Goal: Task Accomplishment & Management: Manage account settings

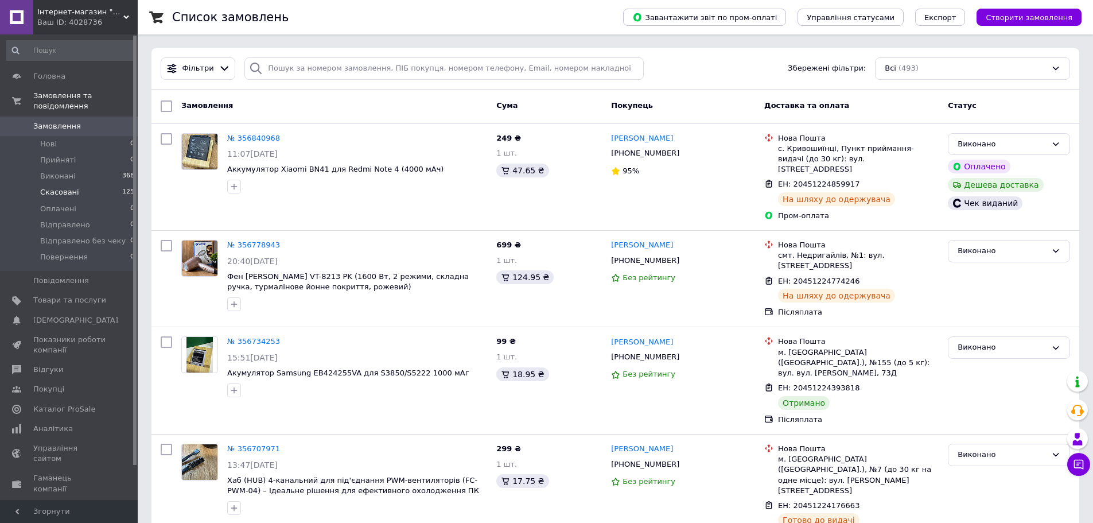
click at [64, 187] on span "Скасовані" at bounding box center [59, 192] width 39 height 10
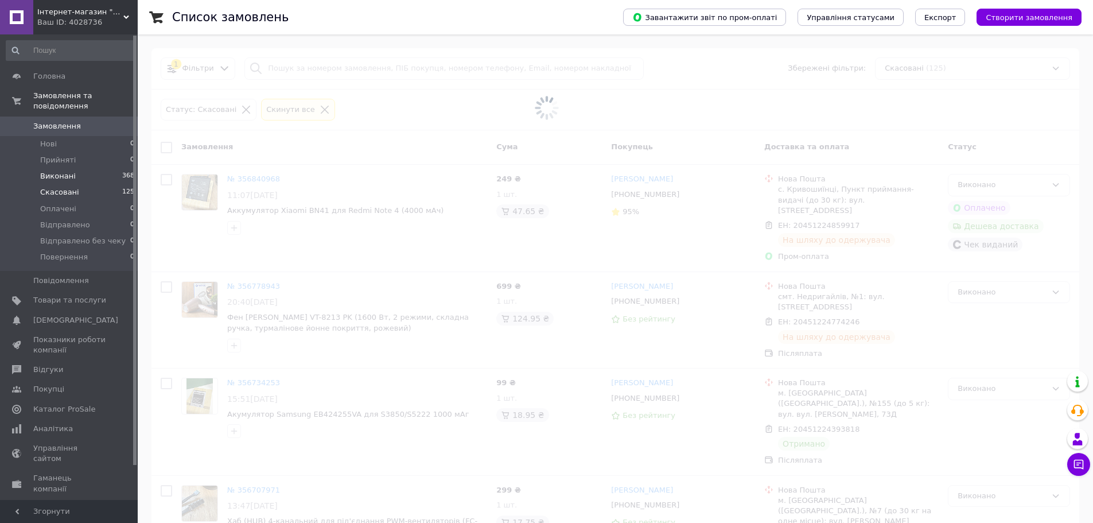
click at [63, 171] on span "Виконані" at bounding box center [58, 176] width 36 height 10
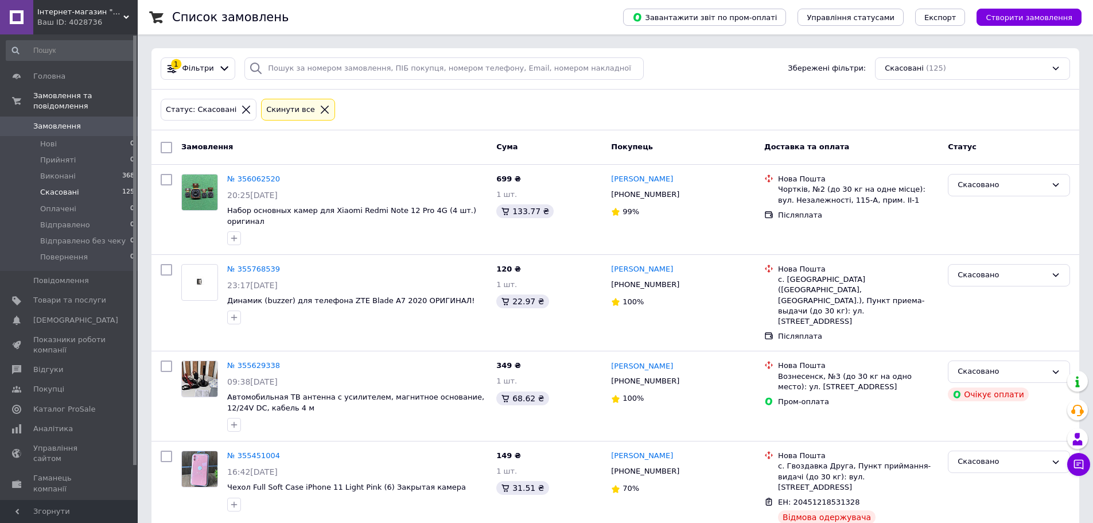
click at [57, 187] on span "Скасовані" at bounding box center [59, 192] width 39 height 10
click at [58, 171] on span "Виконані" at bounding box center [58, 176] width 36 height 10
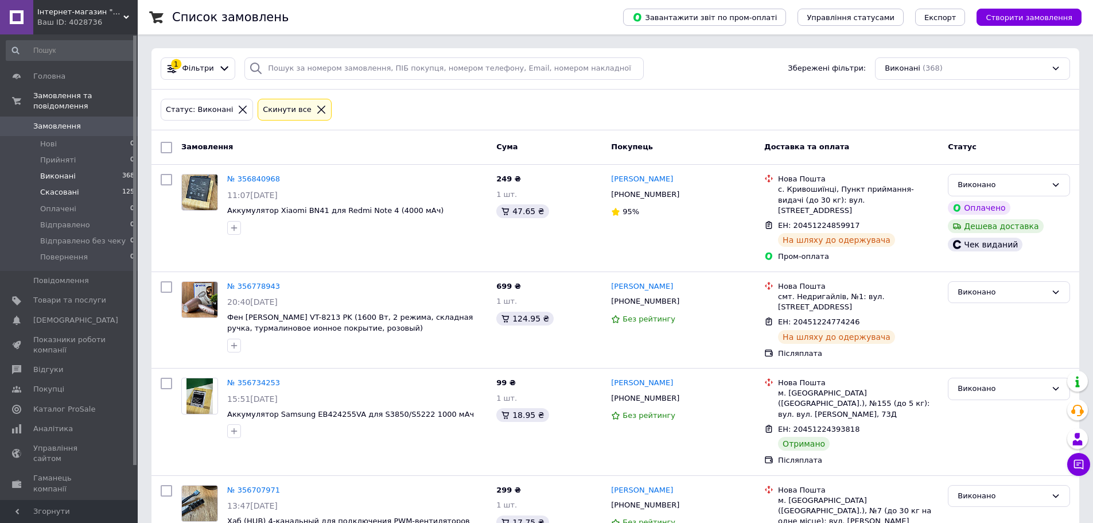
click at [58, 188] on li "Скасовані 125" at bounding box center [70, 192] width 141 height 16
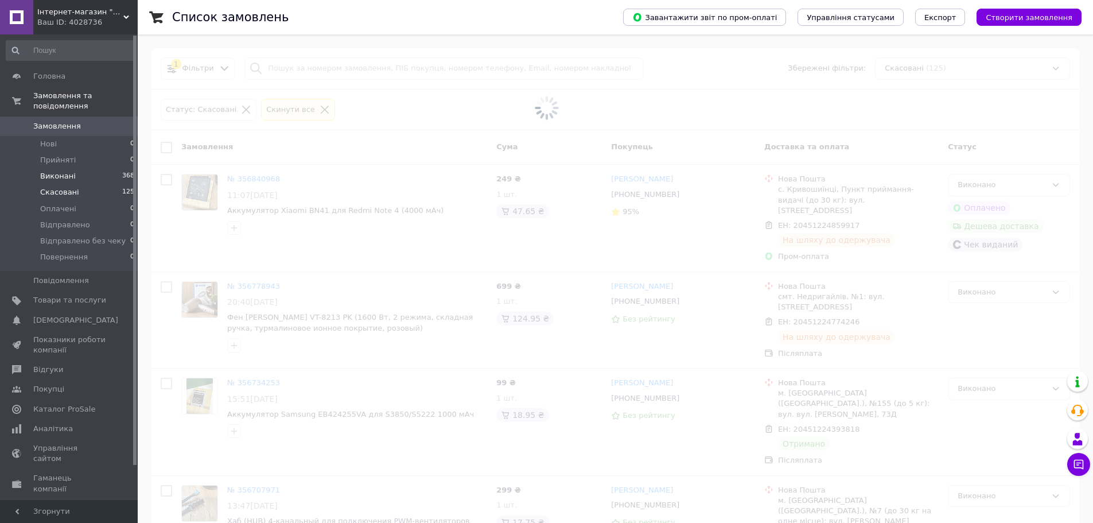
click at [60, 171] on span "Виконані" at bounding box center [58, 176] width 36 height 10
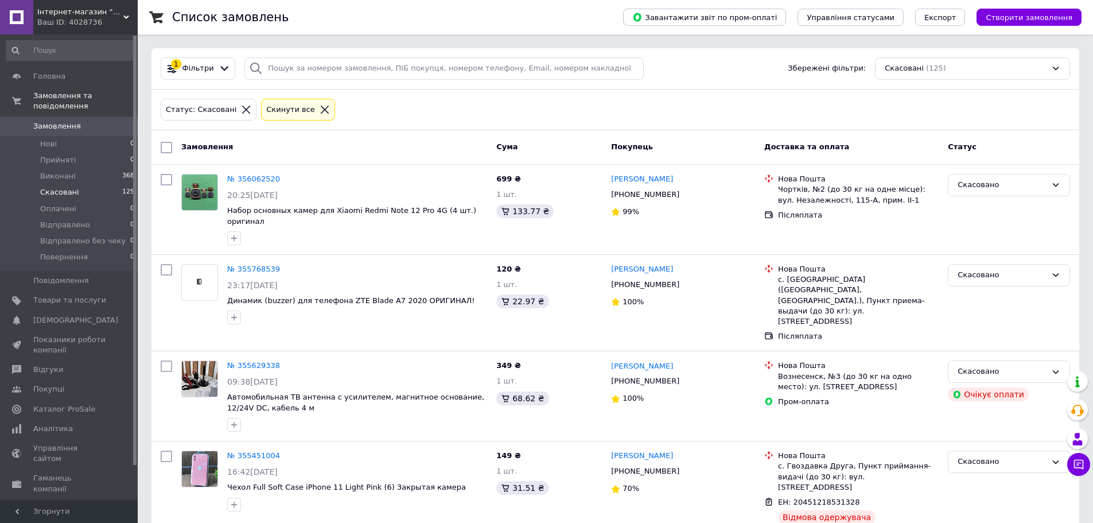
click at [56, 187] on span "Скасовані" at bounding box center [59, 192] width 39 height 10
click at [59, 171] on span "Виконані" at bounding box center [58, 176] width 36 height 10
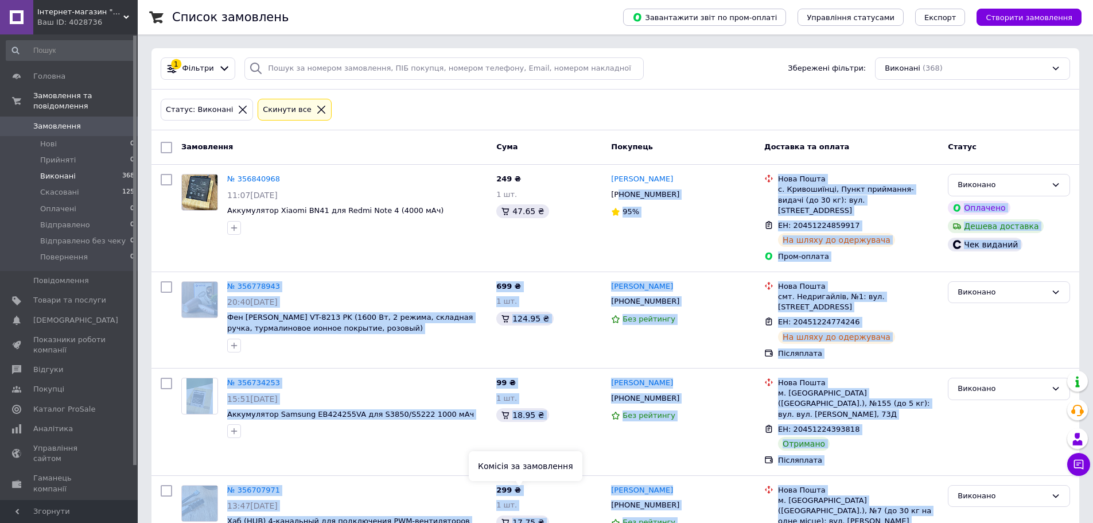
scroll to position [20, 0]
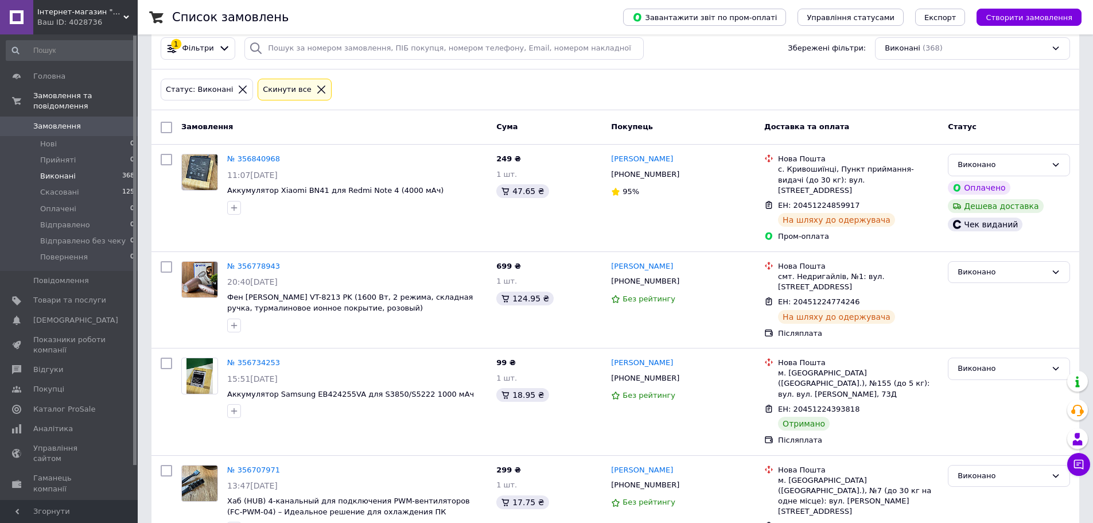
click at [249, 122] on div "Замовлення" at bounding box center [334, 127] width 315 height 21
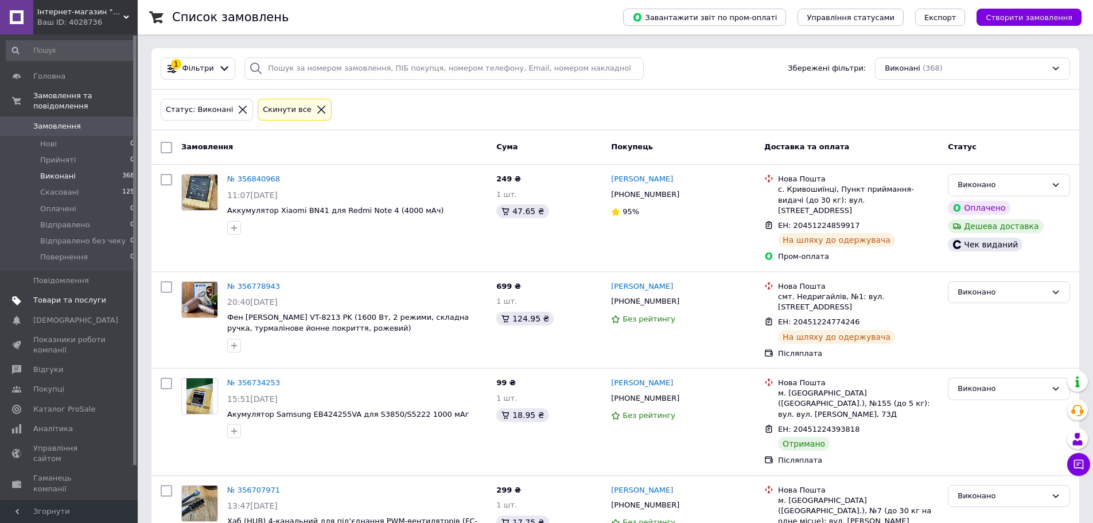
click at [76, 295] on span "Товари та послуги" at bounding box center [69, 300] width 73 height 10
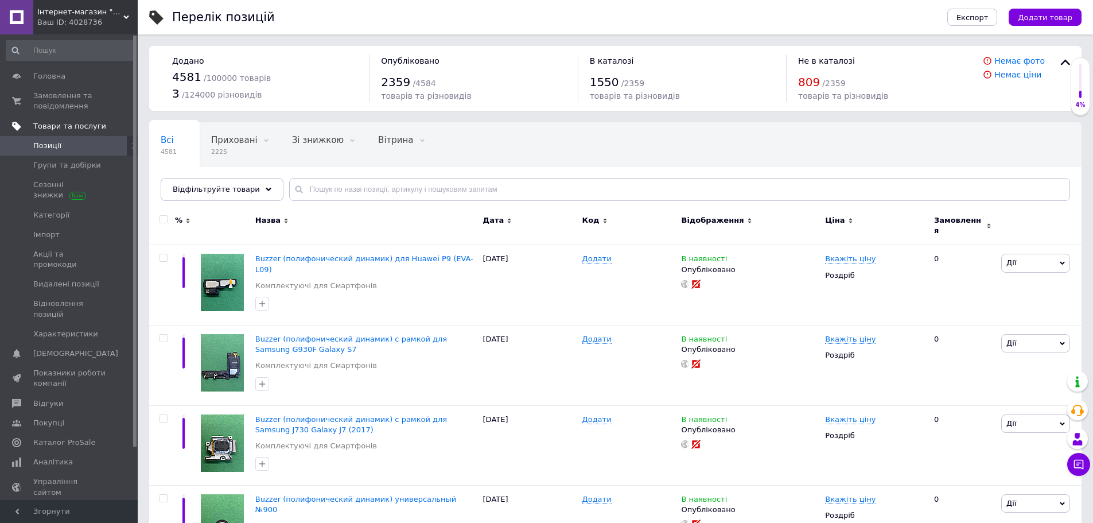
click at [46, 125] on span "Товари та послуги" at bounding box center [69, 126] width 73 height 10
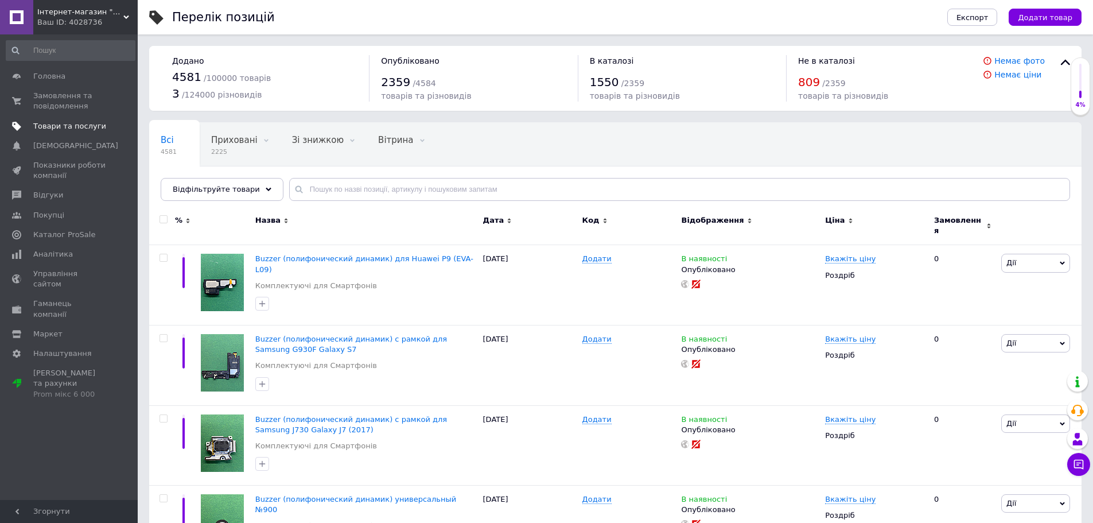
click at [53, 131] on span "Товари та послуги" at bounding box center [69, 126] width 73 height 10
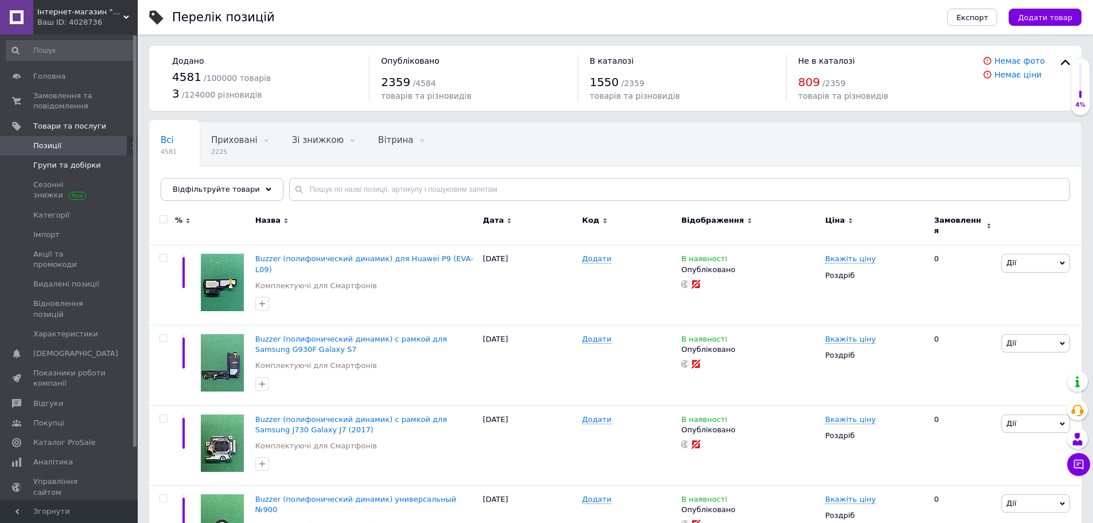
click at [53, 168] on span "Групи та добірки" at bounding box center [67, 165] width 68 height 10
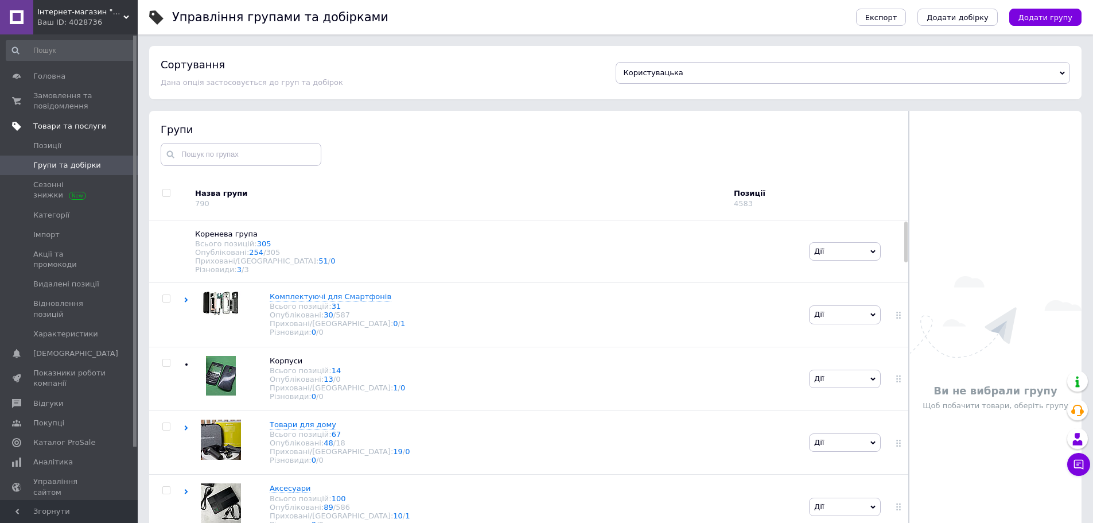
click at [63, 119] on link "Товари та послуги" at bounding box center [70, 127] width 141 height 20
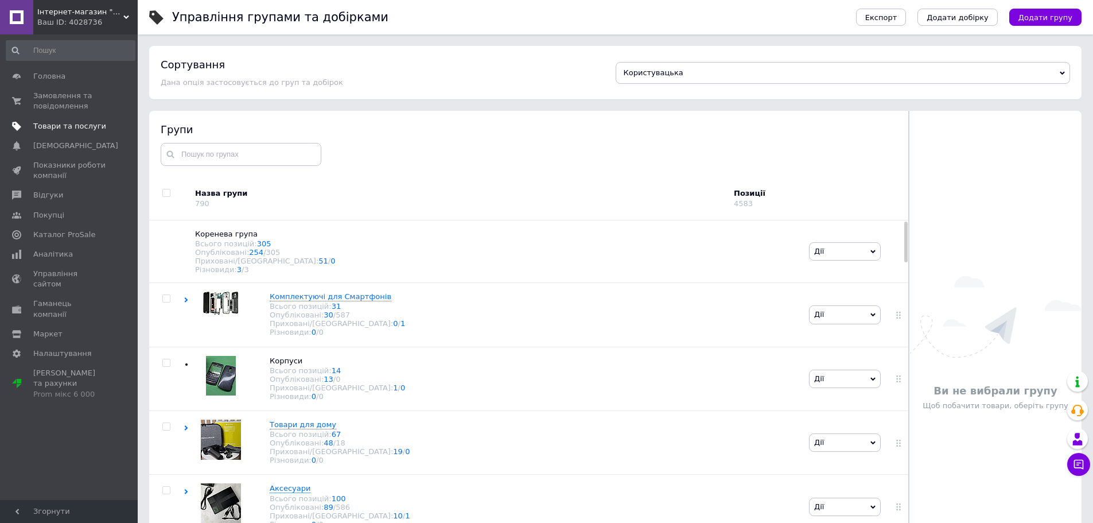
click at [60, 124] on span "Товари та послуги" at bounding box center [69, 126] width 73 height 10
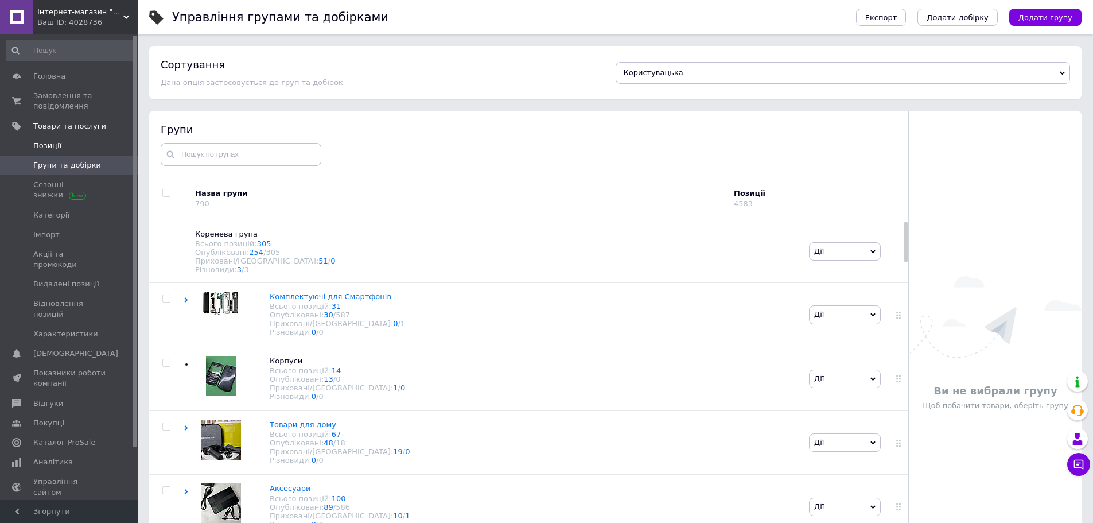
click at [57, 152] on link "Позиції" at bounding box center [70, 146] width 141 height 20
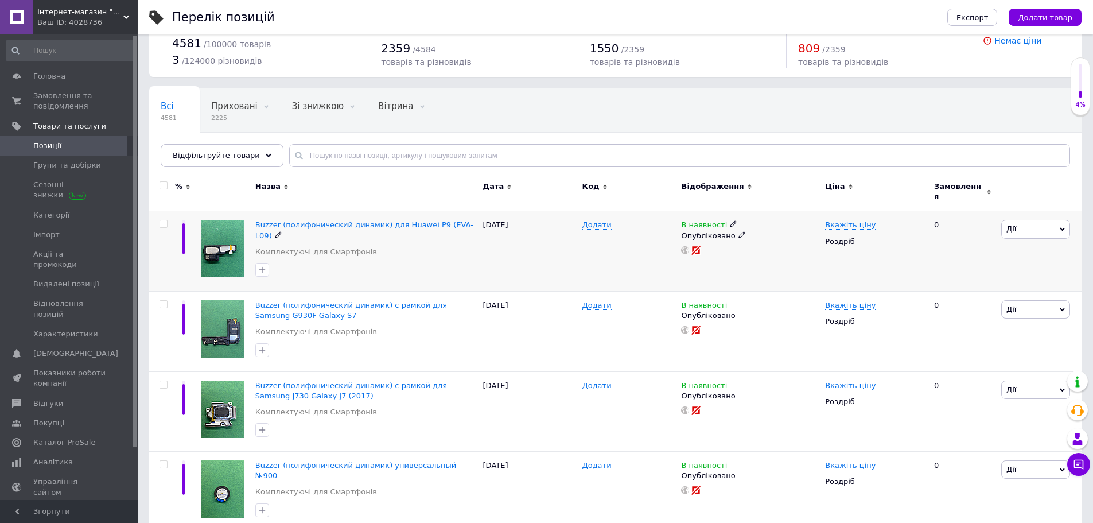
scroll to position [57, 0]
